Goal: Navigation & Orientation: Find specific page/section

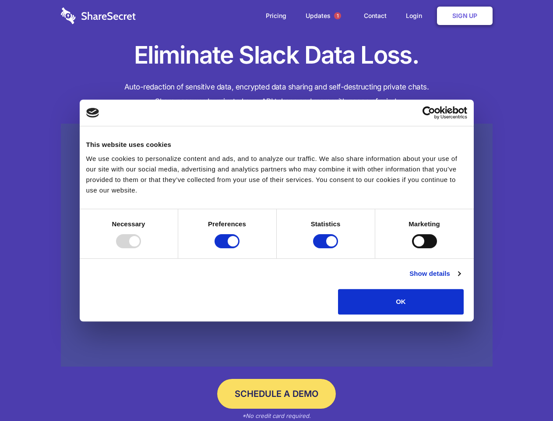
click at [141, 248] on div at bounding box center [128, 241] width 25 height 14
click at [240, 248] on input "Preferences" at bounding box center [227, 241] width 25 height 14
checkbox input "false"
click at [327, 248] on input "Statistics" at bounding box center [325, 241] width 25 height 14
checkbox input "false"
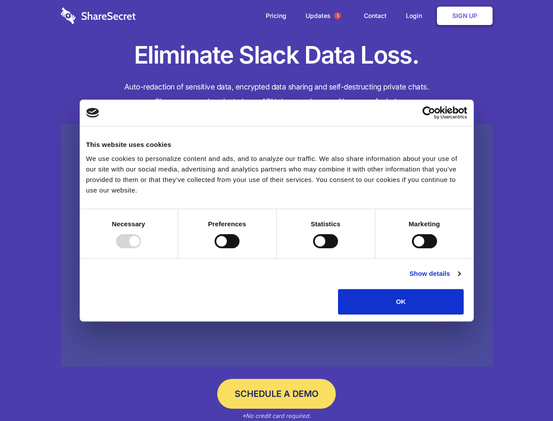
click at [412, 248] on input "Marketing" at bounding box center [424, 241] width 25 height 14
checkbox input "true"
click at [460, 279] on link "Show details" at bounding box center [435, 273] width 51 height 11
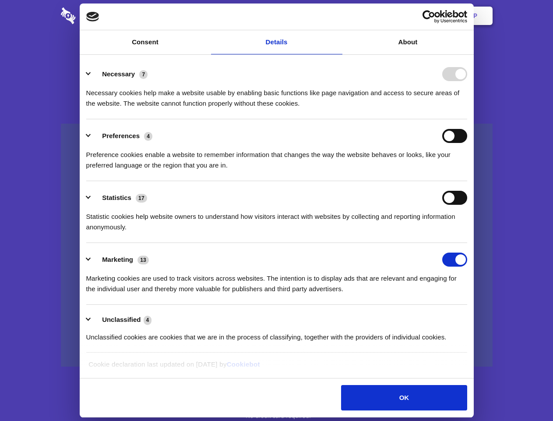
click at [467, 232] on div "Statistic cookies help website owners to understand how visitors interact with …" at bounding box center [276, 219] width 381 height 28
click at [337, 16] on span "1" at bounding box center [337, 15] width 7 height 7
